Goal: Register for event/course

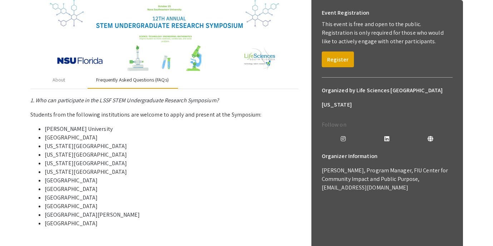
scroll to position [97, 0]
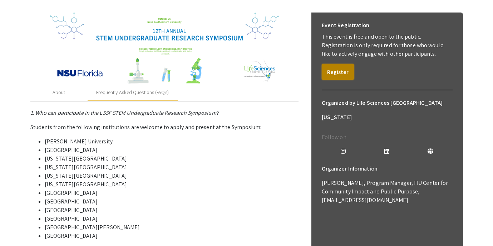
click at [339, 72] on button "Register" at bounding box center [338, 72] width 32 height 16
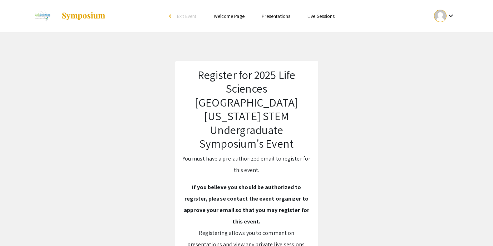
click at [445, 18] on div at bounding box center [440, 16] width 13 height 13
click at [400, 56] on div at bounding box center [246, 123] width 493 height 246
click at [445, 11] on div "keyboard_arrow_down" at bounding box center [445, 16] width 25 height 16
click at [433, 66] on button "Sign out" at bounding box center [449, 69] width 44 height 17
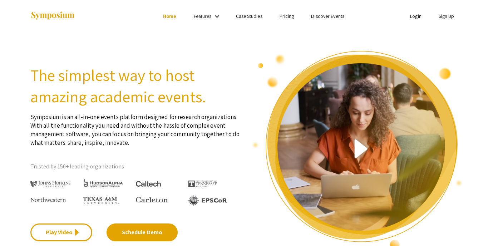
click at [410, 17] on link "Login" at bounding box center [415, 16] width 11 height 6
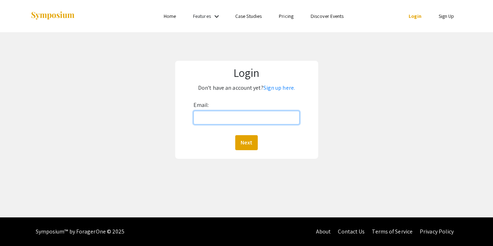
click at [234, 117] on input "Email:" at bounding box center [247, 118] width 107 height 14
type input "[EMAIL_ADDRESS][DOMAIN_NAME]"
click at [235, 135] on button "Next" at bounding box center [246, 142] width 23 height 15
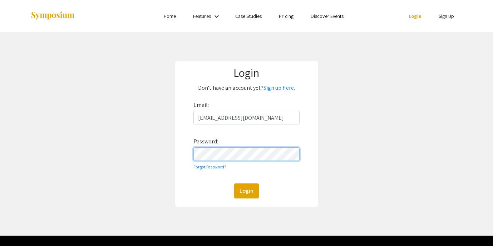
click at [234, 184] on button "Login" at bounding box center [246, 191] width 25 height 15
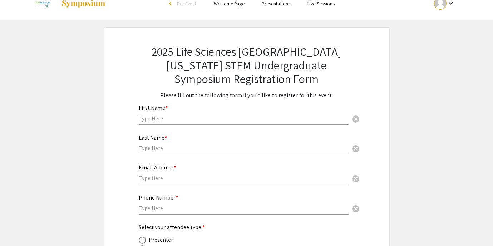
scroll to position [13, 0]
click at [213, 117] on input "text" at bounding box center [244, 119] width 210 height 8
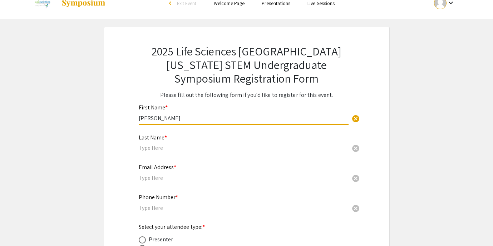
type input "[PERSON_NAME]"
click at [193, 145] on input "text" at bounding box center [244, 148] width 210 height 8
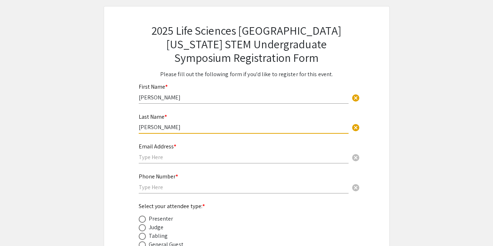
scroll to position [35, 0]
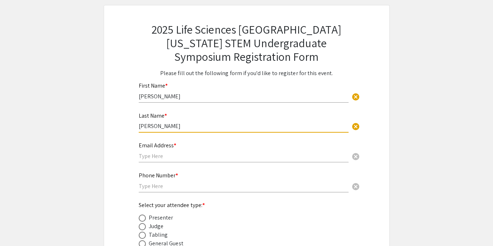
type input "[PERSON_NAME]"
click at [172, 161] on div "Email Address * cancel" at bounding box center [244, 148] width 210 height 27
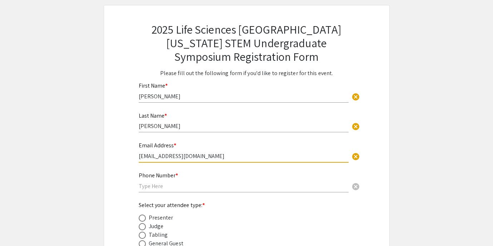
type input "[EMAIL_ADDRESS][DOMAIN_NAME]"
click at [147, 184] on input "text" at bounding box center [244, 186] width 210 height 8
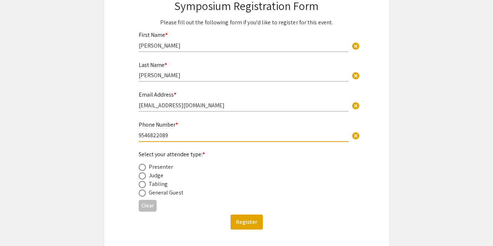
scroll to position [89, 0]
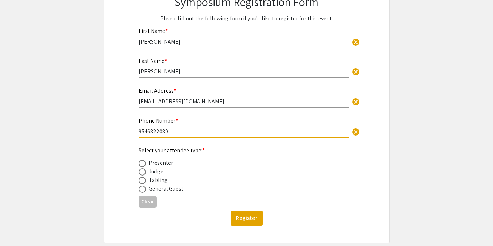
type input "9546822089"
click at [144, 164] on span at bounding box center [142, 163] width 7 height 7
click at [144, 164] on input "radio" at bounding box center [142, 163] width 7 height 7
radio input "true"
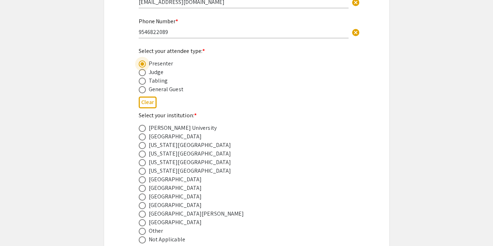
scroll to position [195, 0]
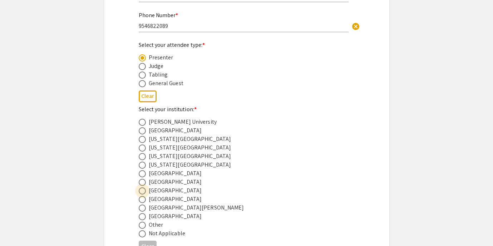
click at [141, 194] on span at bounding box center [142, 191] width 7 height 7
click at [141, 194] on input "radio" at bounding box center [142, 191] width 7 height 7
radio input "true"
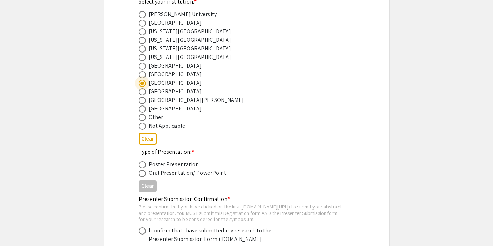
scroll to position [307, 0]
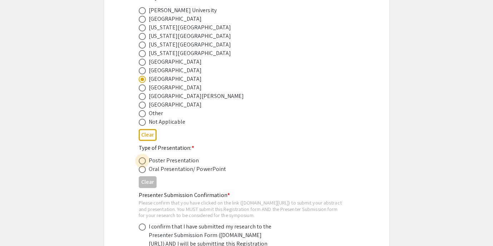
click at [143, 160] on span at bounding box center [142, 160] width 7 height 7
click at [143, 160] on input "radio" at bounding box center [142, 160] width 7 height 7
radio input "true"
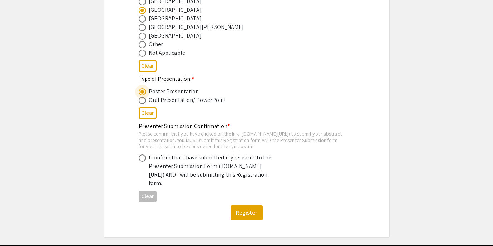
scroll to position [378, 0]
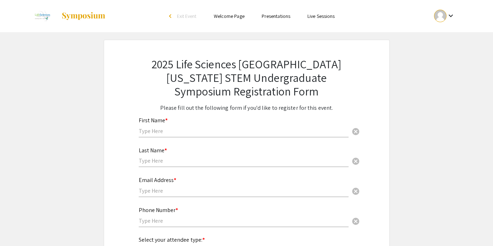
click at [81, 14] on img at bounding box center [83, 16] width 45 height 9
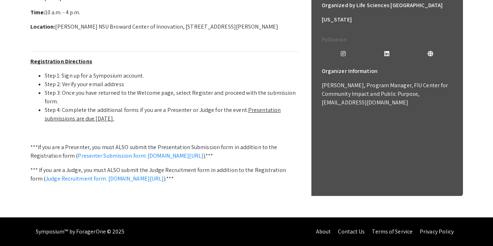
scroll to position [269, 0]
click at [94, 152] on link "Presenter Submission form: symposium.foragerone.com/lssfsymposium2025/submission" at bounding box center [141, 156] width 126 height 8
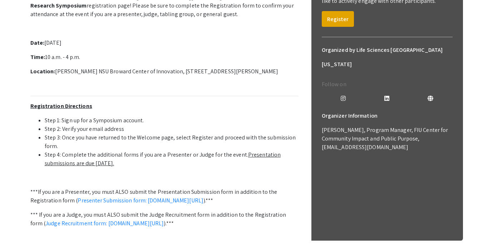
scroll to position [149, 0]
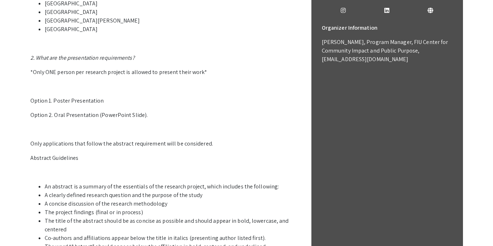
scroll to position [256, 0]
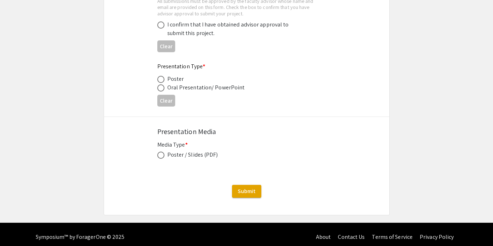
scroll to position [1118, 0]
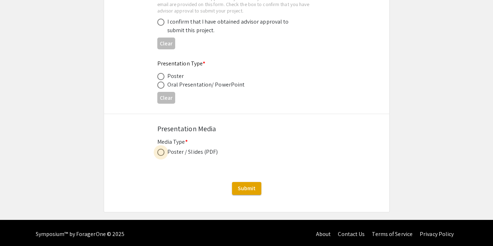
click at [159, 155] on span at bounding box center [160, 152] width 7 height 7
click at [159, 155] on input "radio" at bounding box center [160, 152] width 7 height 7
radio input "true"
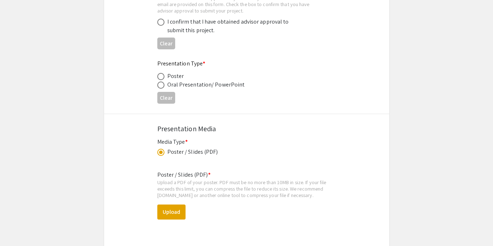
click at [163, 154] on span at bounding box center [160, 152] width 7 height 7
click at [163, 154] on input "radio" at bounding box center [160, 152] width 7 height 7
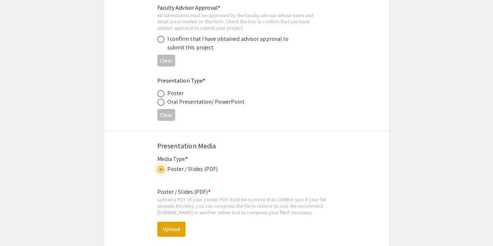
scroll to position [1095, 0]
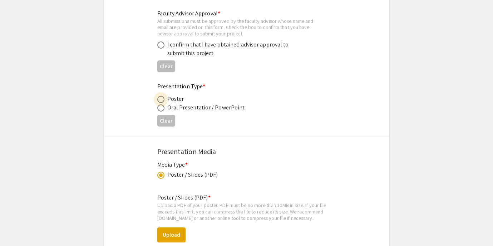
click at [161, 101] on span at bounding box center [160, 99] width 7 height 7
click at [161, 101] on input "radio" at bounding box center [160, 99] width 7 height 7
radio input "true"
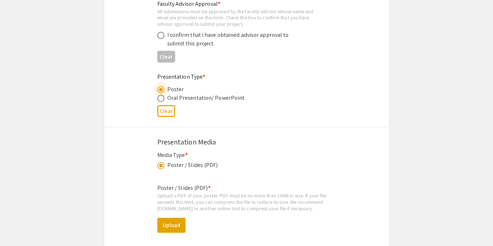
scroll to position [1111, 0]
